Goal: Information Seeking & Learning: Learn about a topic

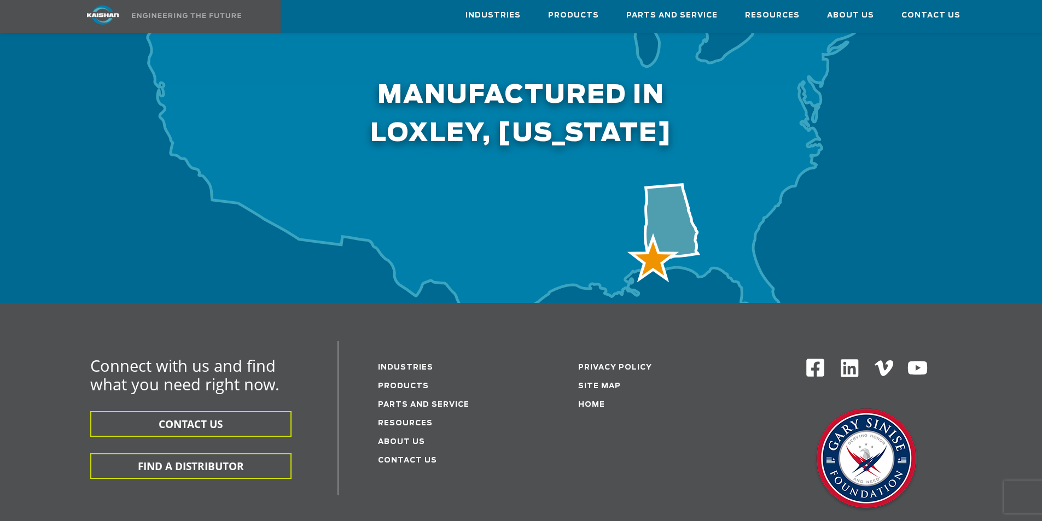
scroll to position [3393, 0]
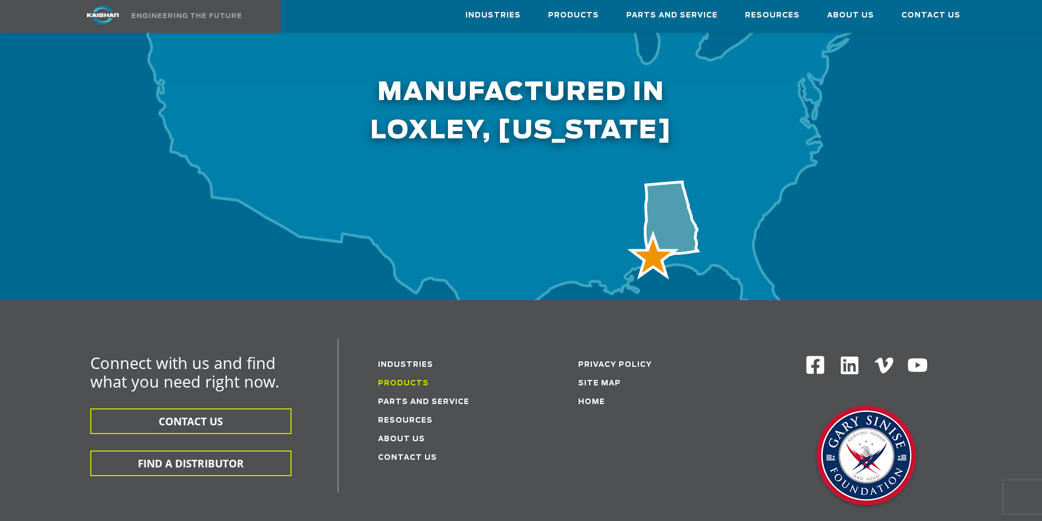
click at [407, 380] on link "Products" at bounding box center [403, 383] width 51 height 7
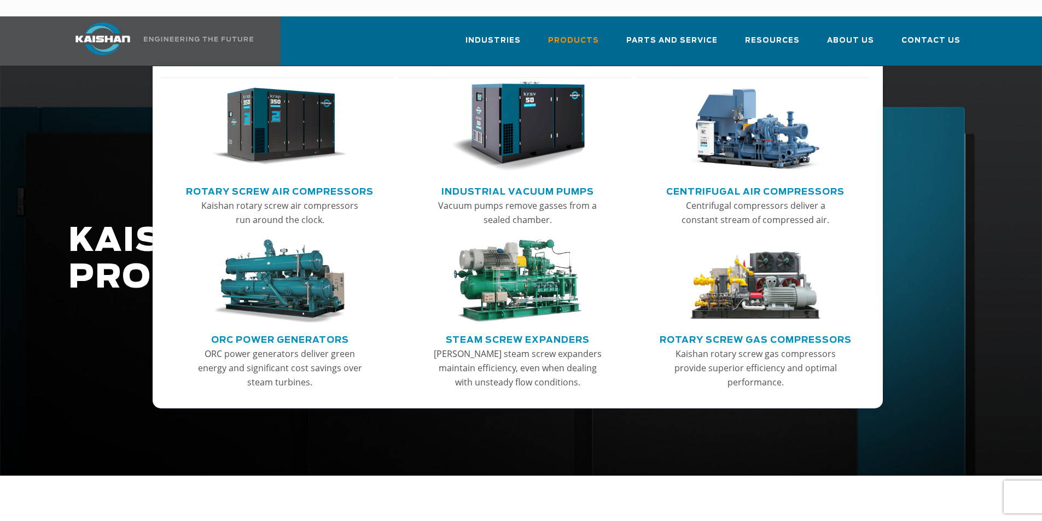
click at [291, 115] on img "Main menu" at bounding box center [279, 127] width 135 height 91
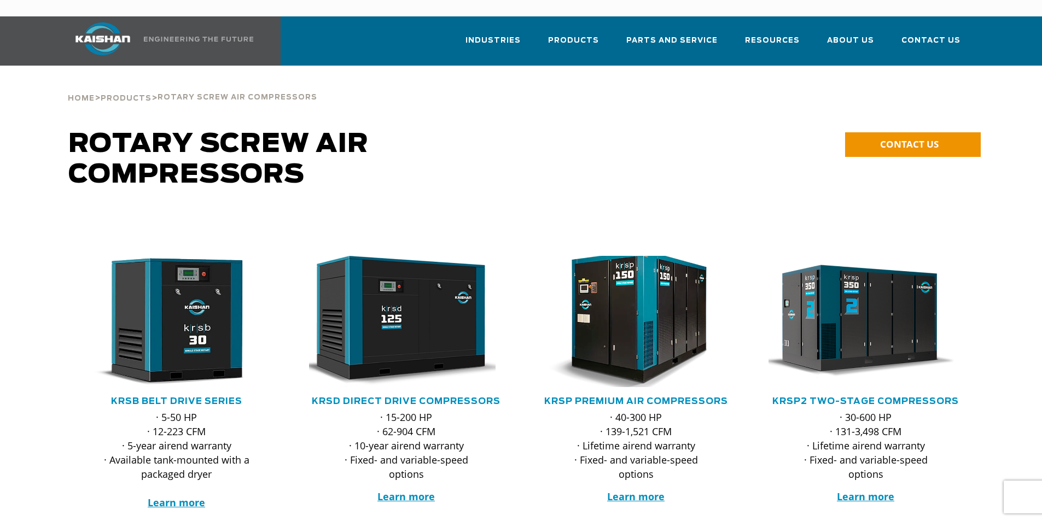
click at [648, 302] on img at bounding box center [628, 322] width 215 height 144
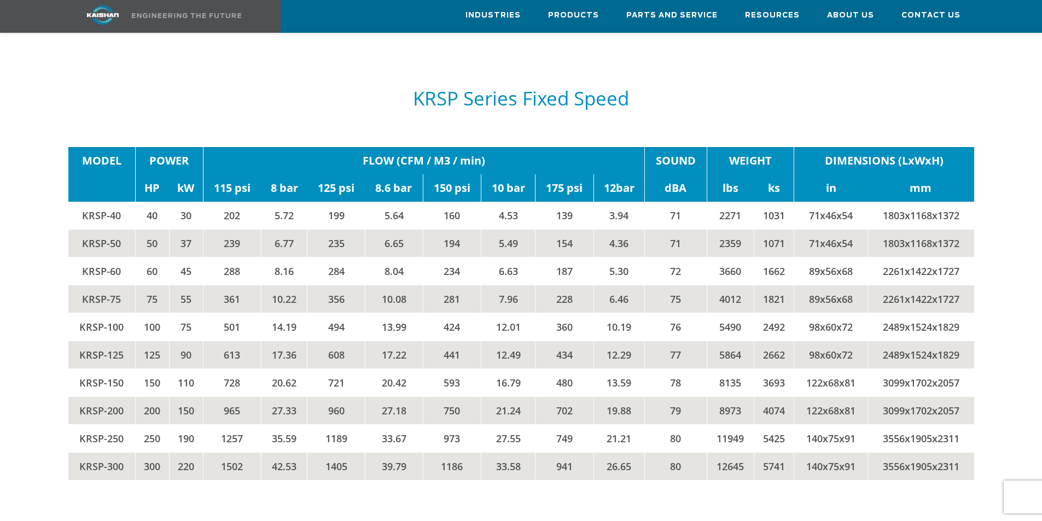
scroll to position [1860, 0]
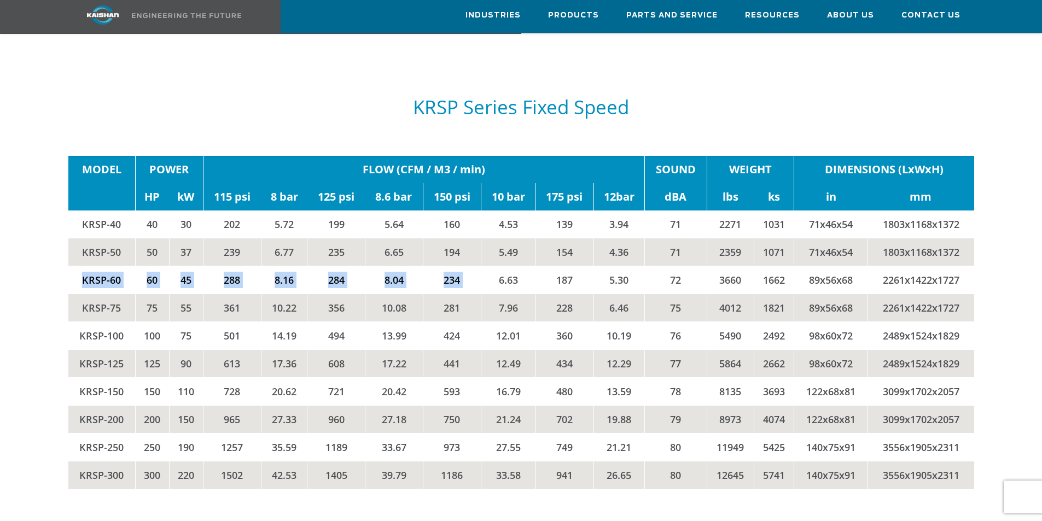
drag, startPoint x: 80, startPoint y: 264, endPoint x: 493, endPoint y: 269, distance: 412.6
click at [493, 269] on tr "KRSP-60 60 45 288 8.16 284 8.04 234 6.63 187 5.30 72 3660 1662 89x56x68 2261x14…" at bounding box center [521, 280] width 906 height 28
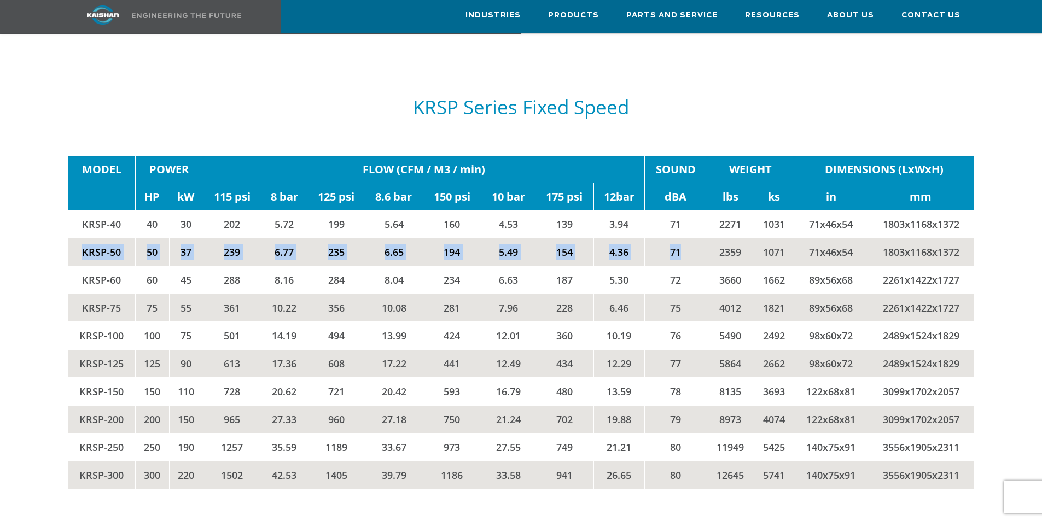
drag, startPoint x: 79, startPoint y: 233, endPoint x: 692, endPoint y: 235, distance: 612.3
click at [694, 238] on tr "KRSP-50 50 37 239 6.77 235 6.65 194 5.49 154 4.36 71 2359 1071 71x46x54 1803x11…" at bounding box center [521, 252] width 906 height 28
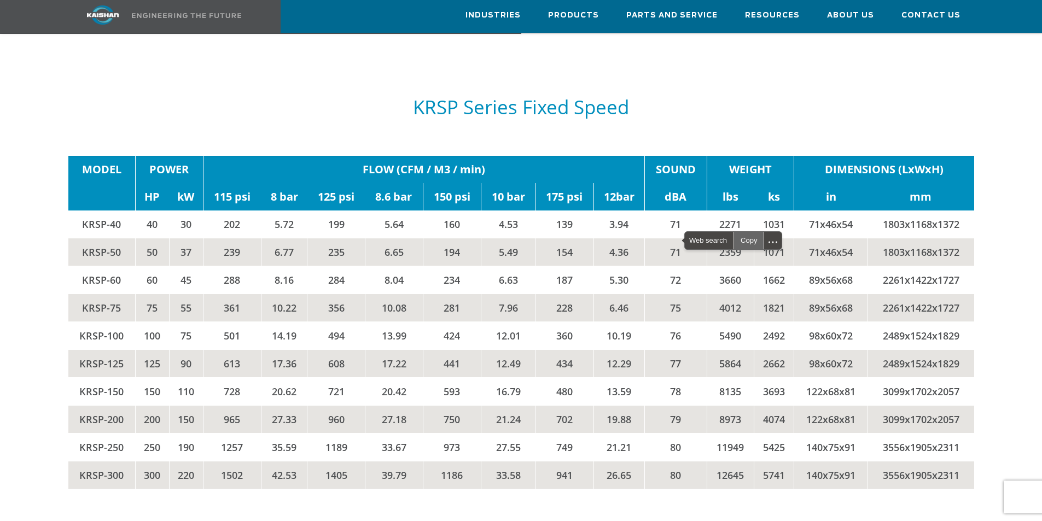
click at [752, 241] on div "Copy" at bounding box center [749, 241] width 30 height 18
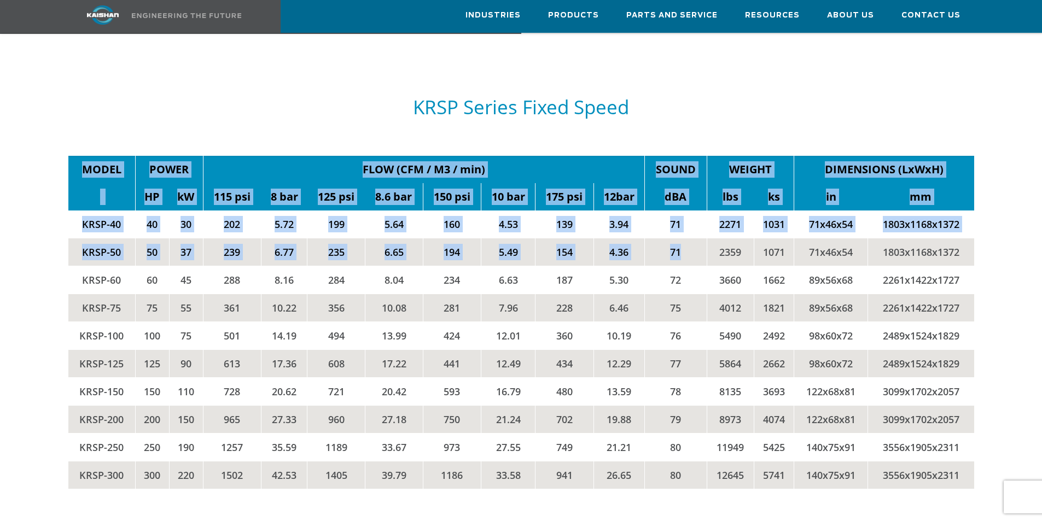
drag, startPoint x: 71, startPoint y: 153, endPoint x: 687, endPoint y: 240, distance: 622.3
click at [687, 240] on tbody "MODEL POWER FLOW (CFM / M3 / min) SOUND WEIGHT DIMENSIONS (LxWxH) HP kW 115 psi…" at bounding box center [521, 322] width 906 height 333
copy tbody "MODEL POWER FLOW (CFM / M3 / min) SOUND WEIGHT DIMENSIONS (LxWxH) HP kW 115 psi…"
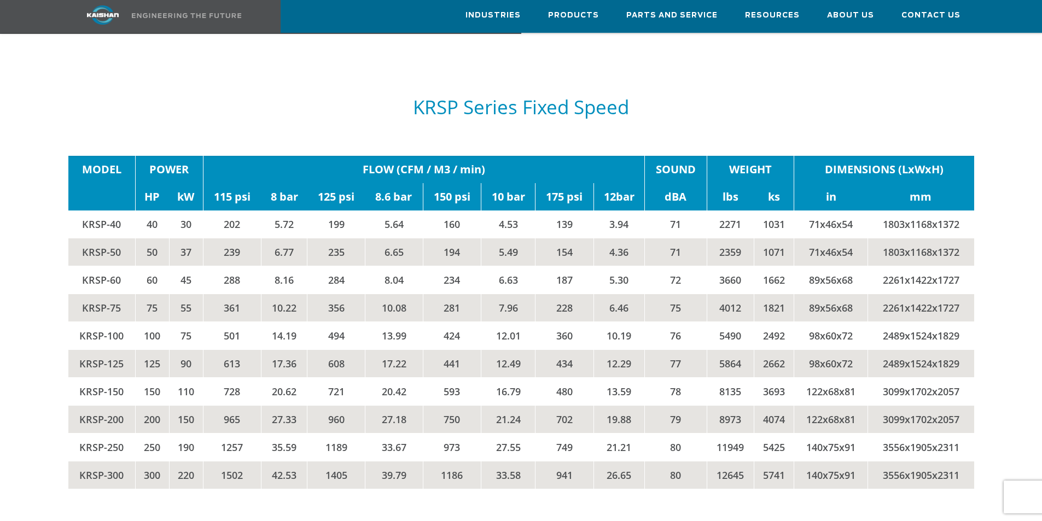
click at [188, 108] on div "KRSP Series Fixed Speed" at bounding box center [521, 107] width 906 height 76
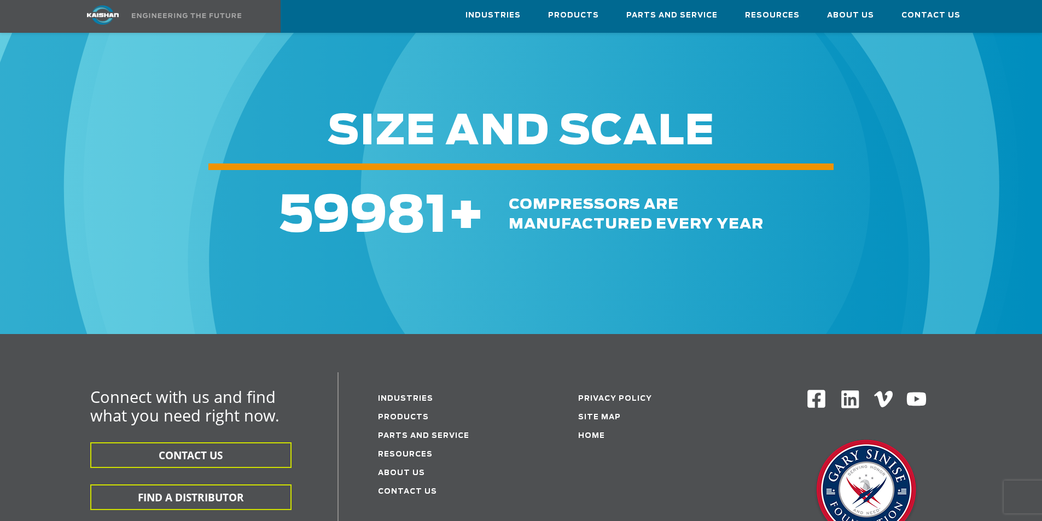
scroll to position [3485, 0]
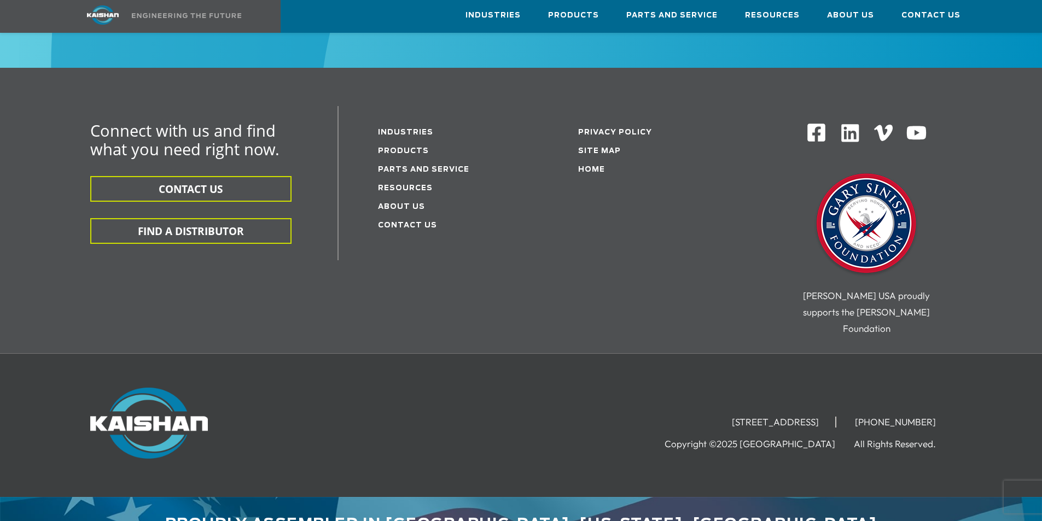
click at [848, 212] on img at bounding box center [866, 224] width 109 height 109
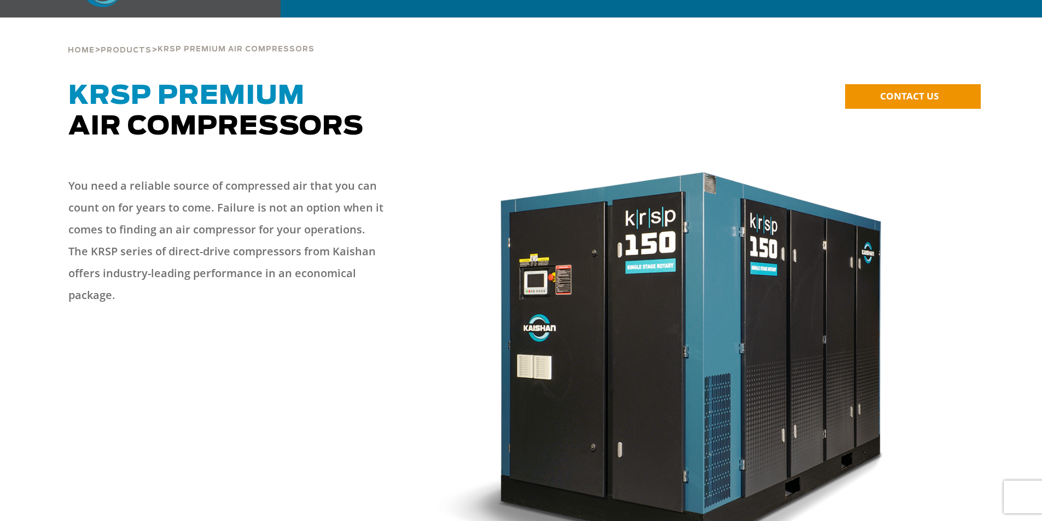
scroll to position [0, 0]
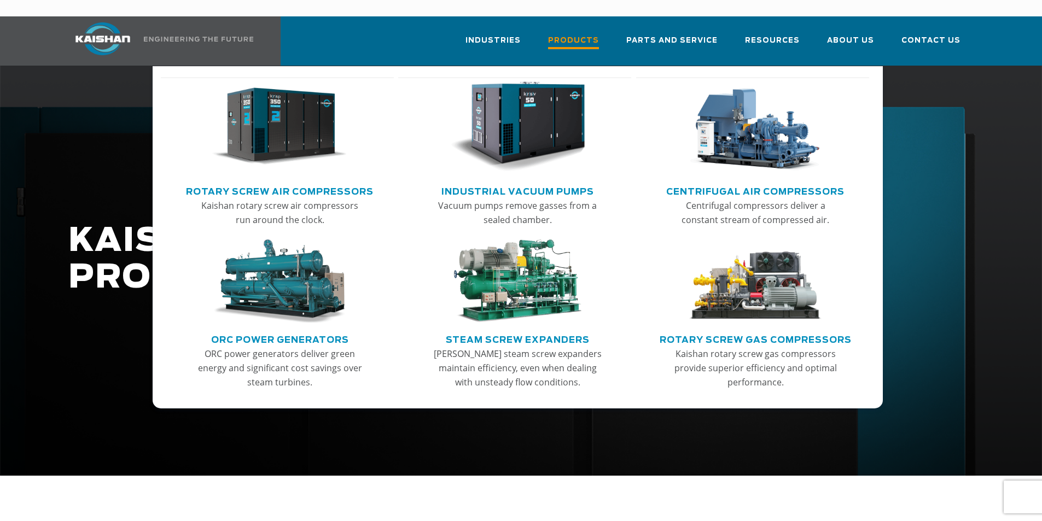
click at [585, 34] on span "Products" at bounding box center [573, 41] width 51 height 15
click at [278, 118] on img "Main menu" at bounding box center [279, 127] width 135 height 91
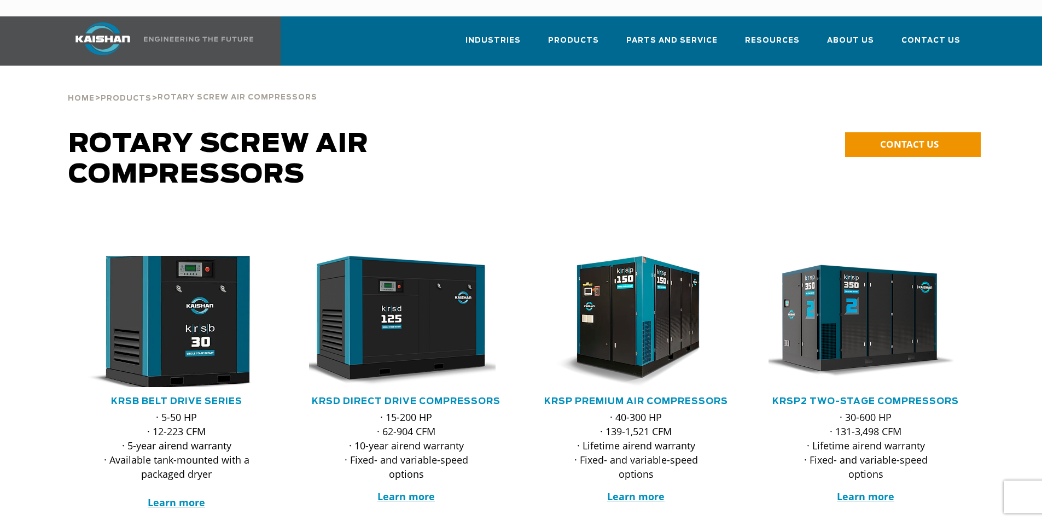
click at [192, 301] on img at bounding box center [168, 322] width 215 height 144
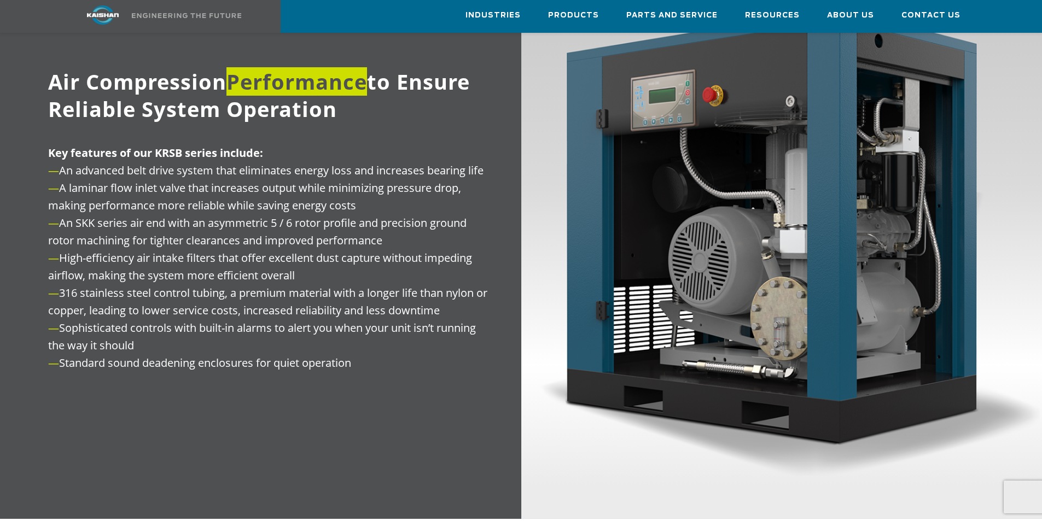
scroll to position [821, 0]
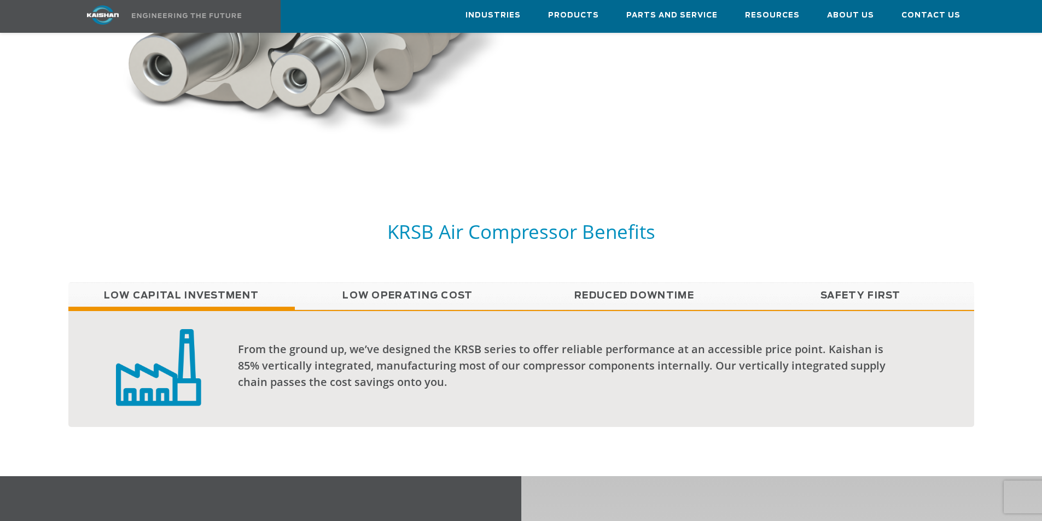
click at [452, 282] on link "Low Operating Cost" at bounding box center [408, 295] width 227 height 27
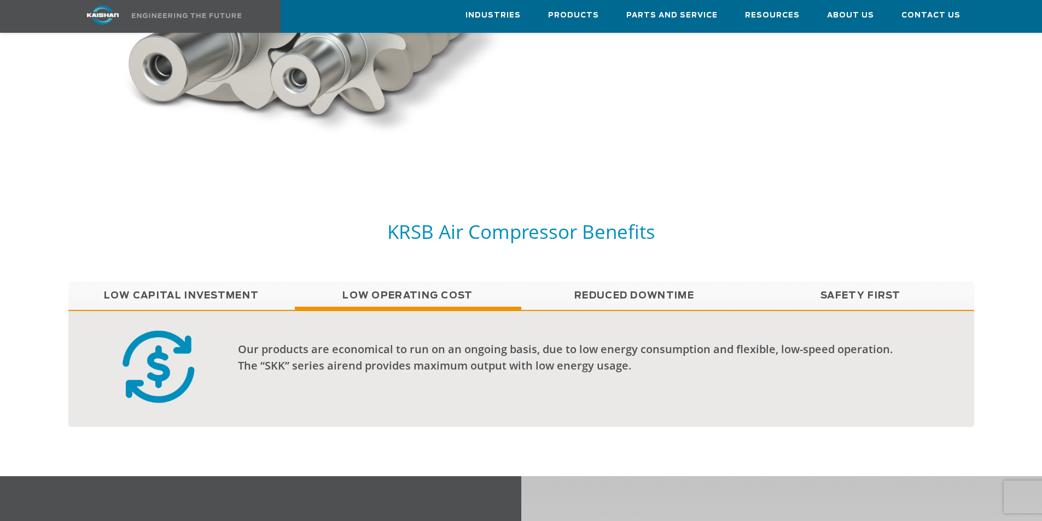
click at [665, 282] on link "Reduced Downtime" at bounding box center [634, 295] width 227 height 27
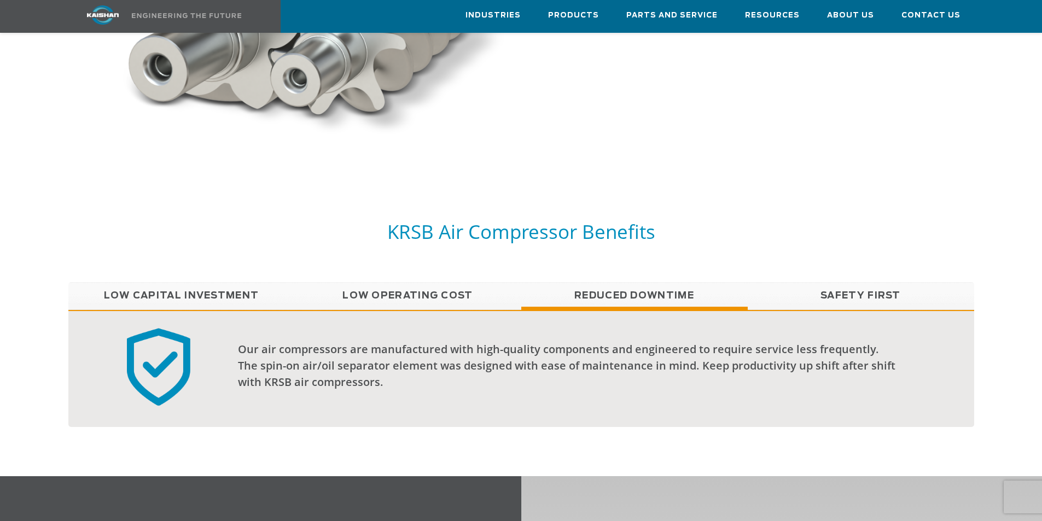
click at [908, 282] on link "Safety First" at bounding box center [861, 295] width 227 height 27
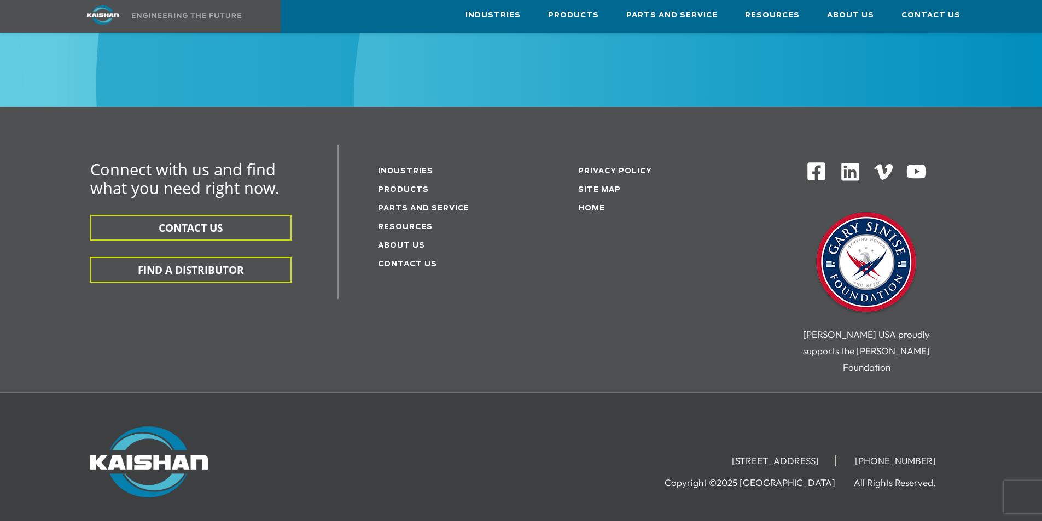
scroll to position [3415, 0]
